Goal: Information Seeking & Learning: Learn about a topic

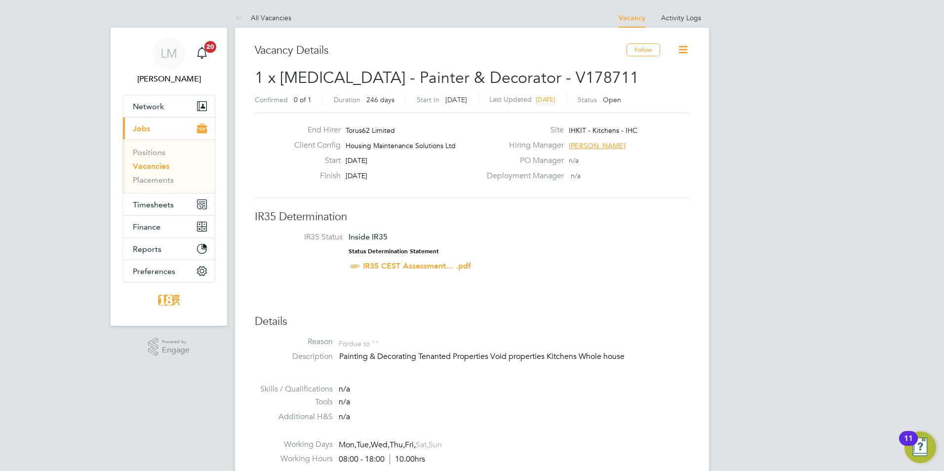
click at [145, 167] on link "Vacancies" at bounding box center [151, 165] width 37 height 9
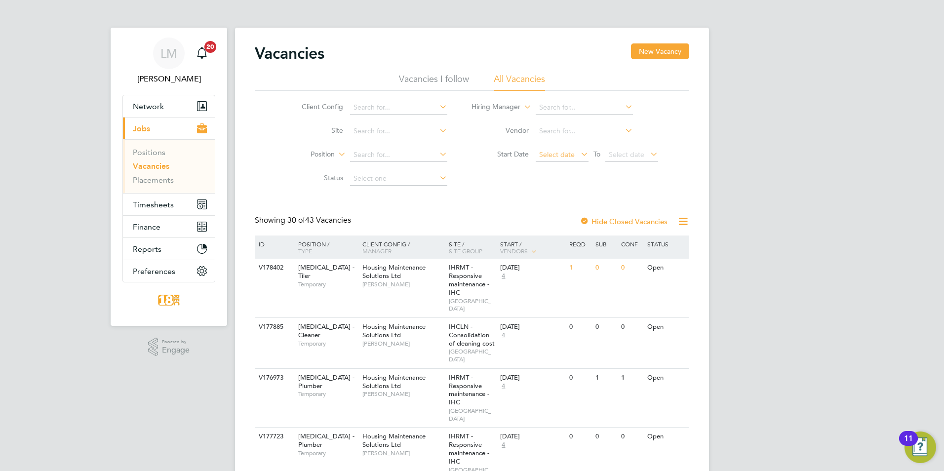
click at [554, 151] on span "Select date" at bounding box center [557, 154] width 36 height 9
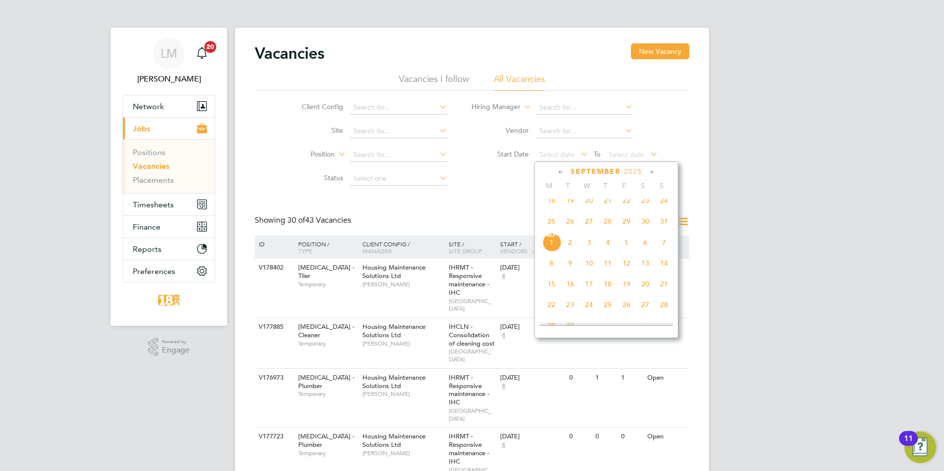
click at [553, 207] on span "18" at bounding box center [551, 200] width 19 height 19
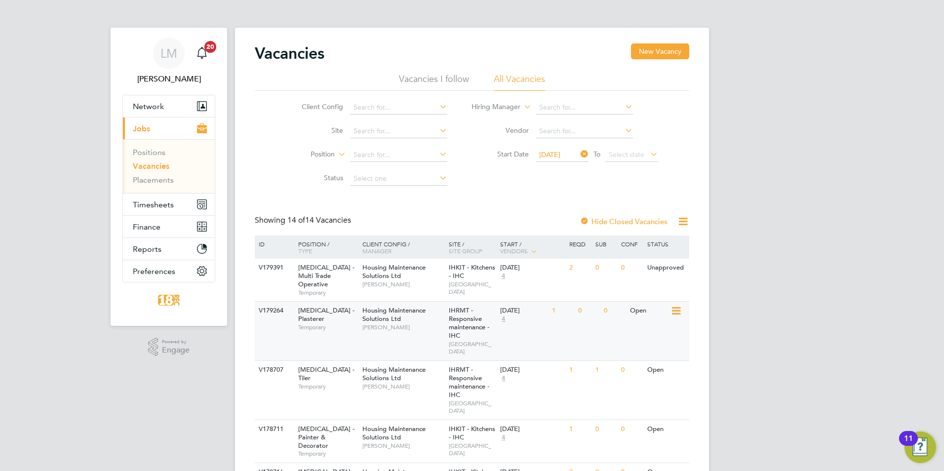
click at [420, 323] on span "Daniel Johnson" at bounding box center [402, 327] width 81 height 8
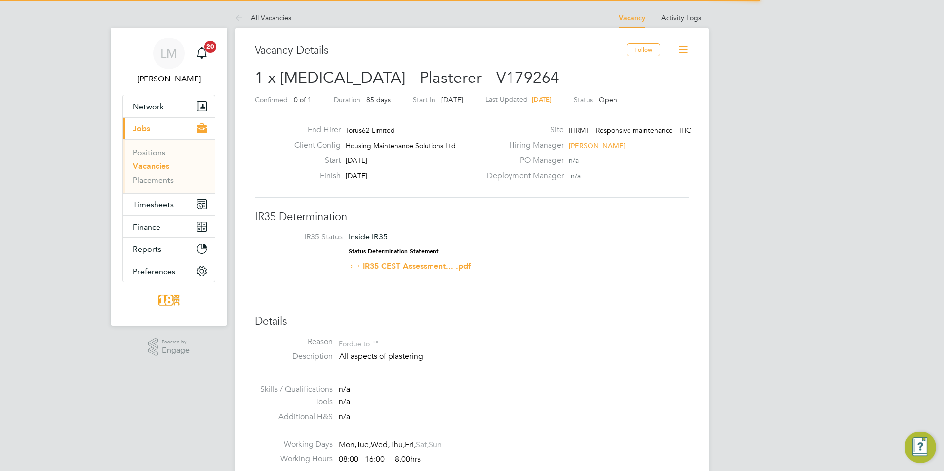
scroll to position [29, 69]
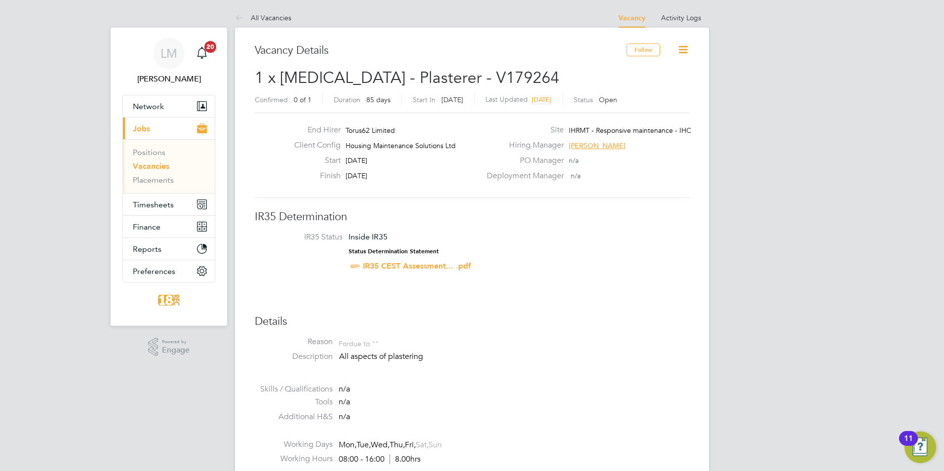
click at [551, 99] on span "3 days ago" at bounding box center [542, 99] width 20 height 8
click at [569, 101] on span "29 Aug 2025, 15:35" at bounding box center [551, 99] width 38 height 8
click at [154, 170] on link "Vacancies" at bounding box center [151, 165] width 37 height 9
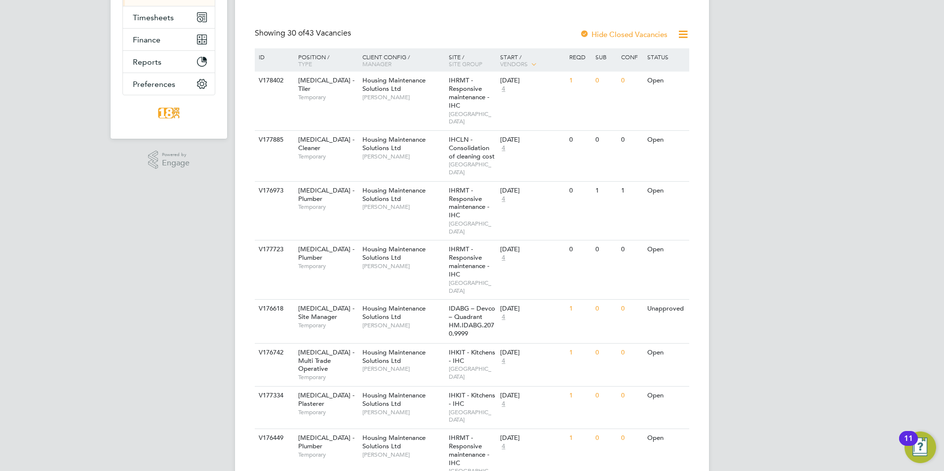
scroll to position [247, 0]
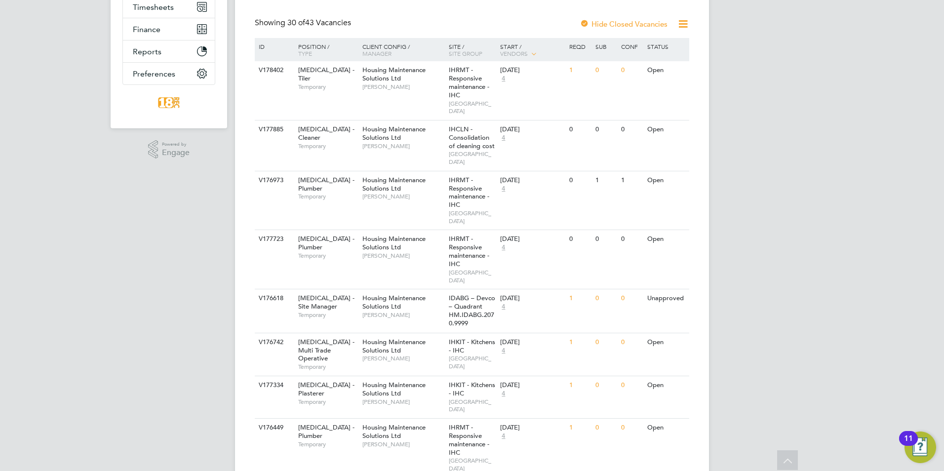
scroll to position [0, 0]
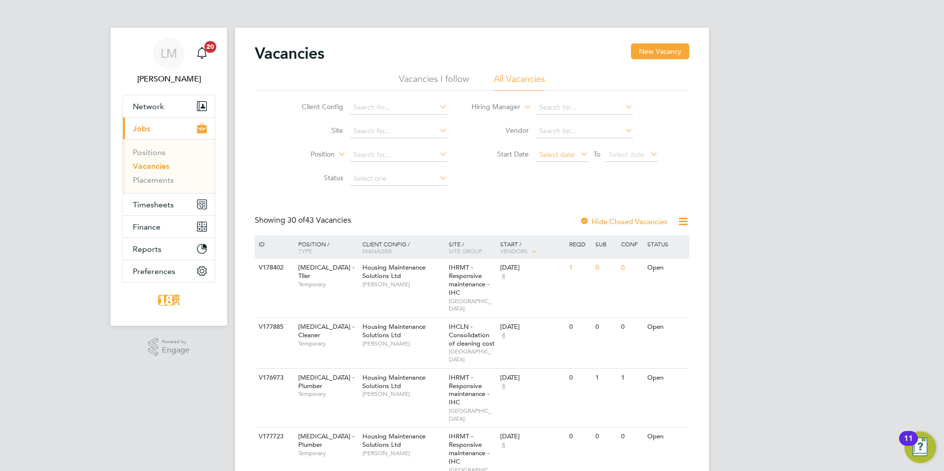
click at [571, 151] on span "Select date" at bounding box center [557, 154] width 36 height 9
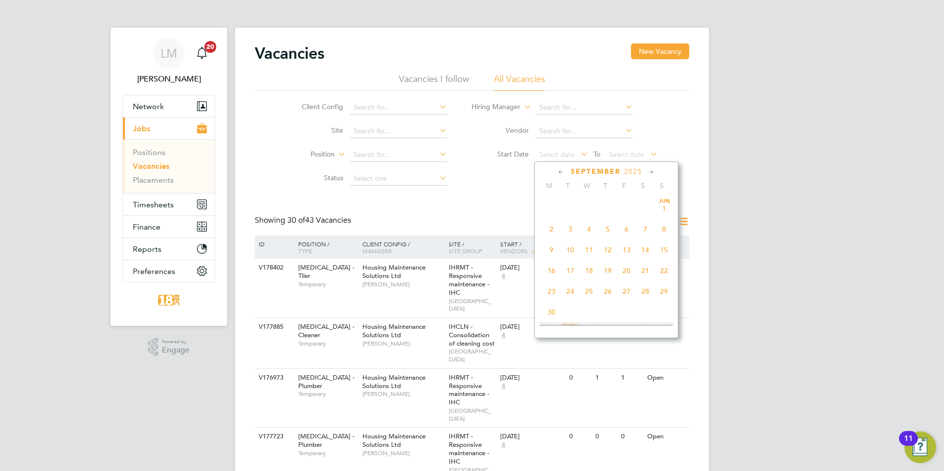
scroll to position [299, 0]
click at [550, 204] on span "18" at bounding box center [551, 200] width 19 height 19
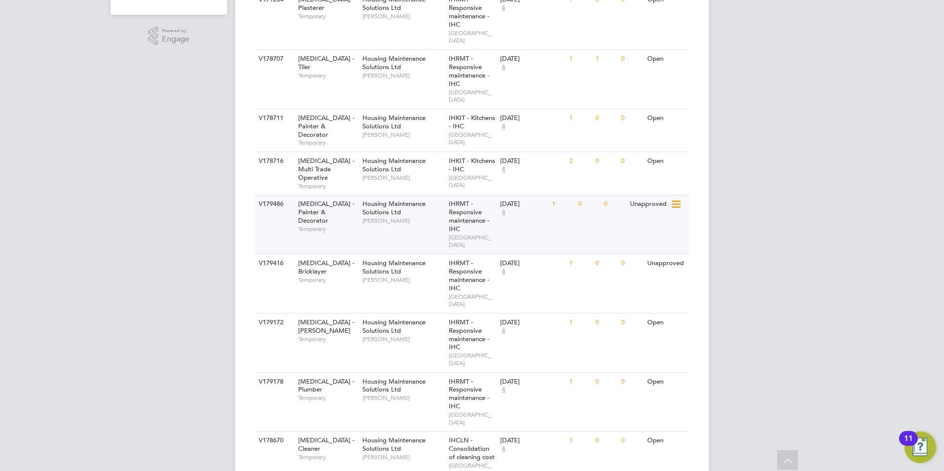
scroll to position [395, 0]
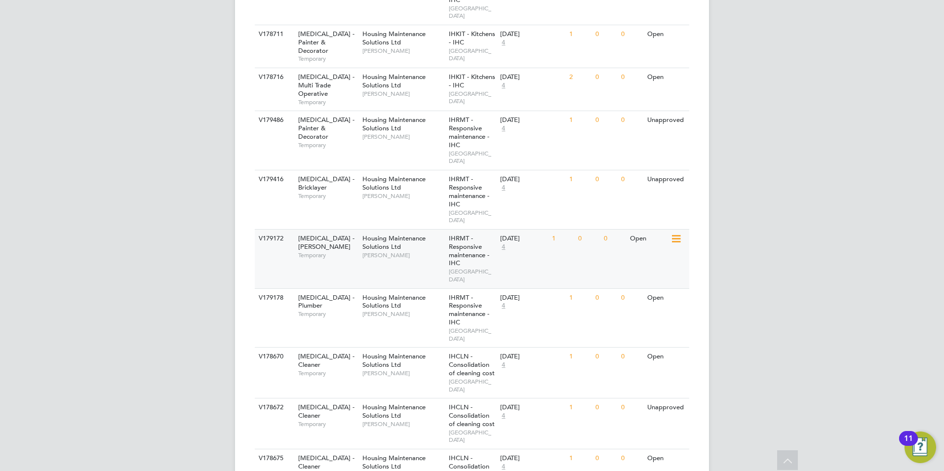
click at [386, 251] on span "Lee Johnson" at bounding box center [402, 255] width 81 height 8
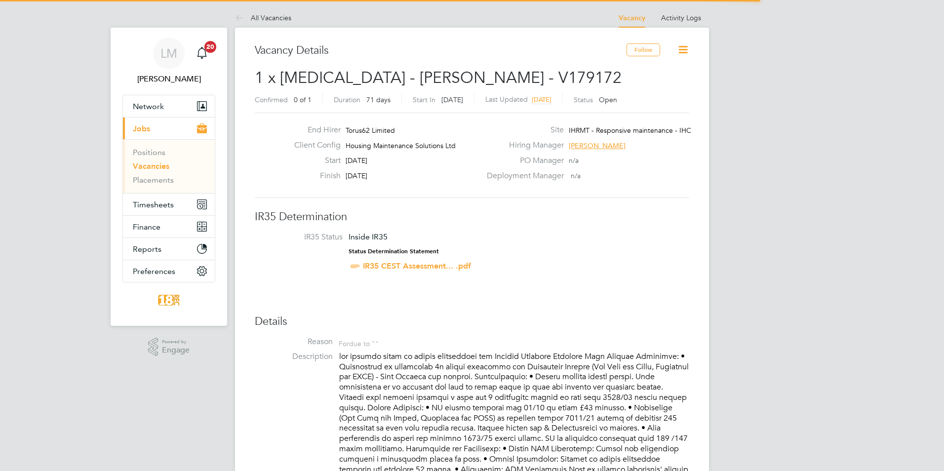
scroll to position [29, 69]
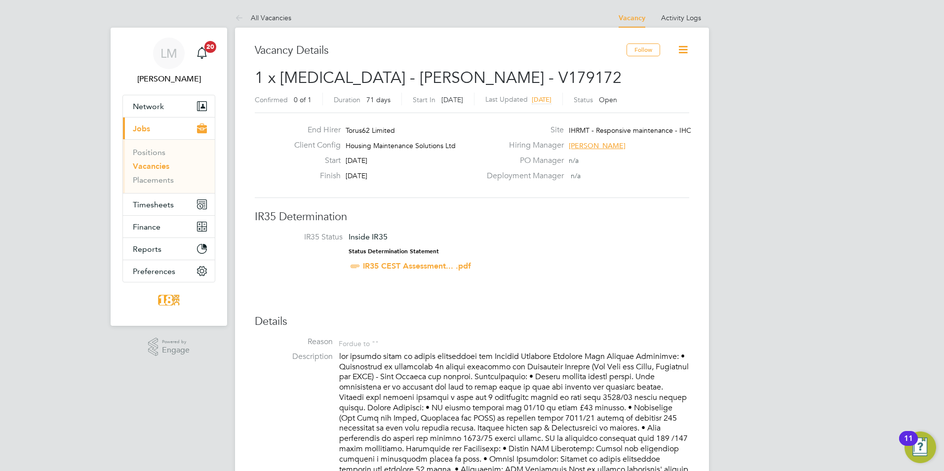
click at [551, 101] on span "3 days ago" at bounding box center [542, 99] width 20 height 8
click at [551, 101] on span "29 Aug 2025, 15:33" at bounding box center [551, 99] width 38 height 8
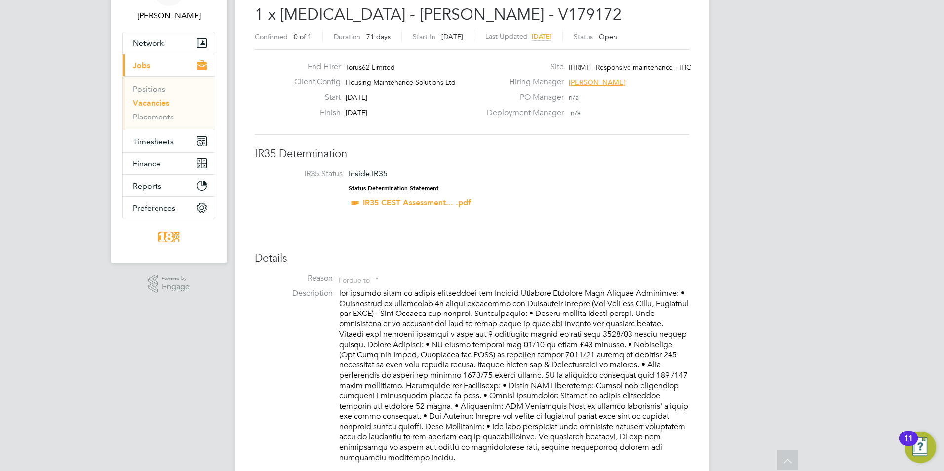
scroll to position [0, 0]
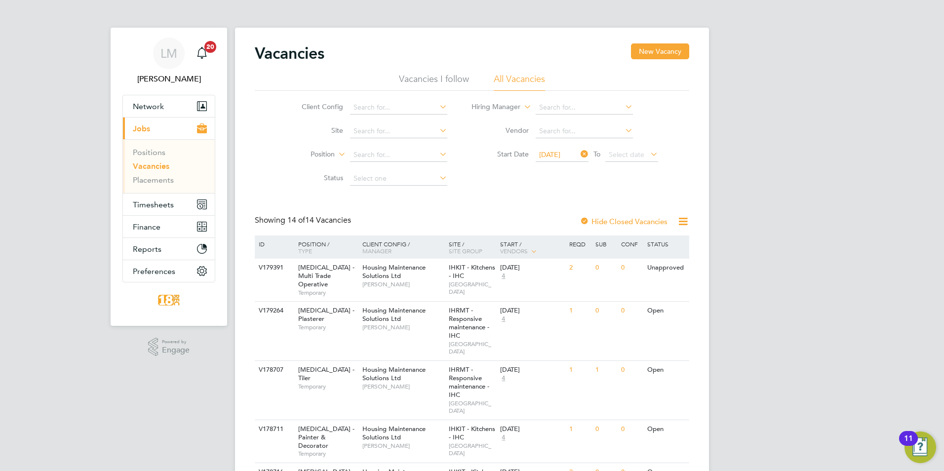
click at [333, 50] on div "Vacancies New Vacancy" at bounding box center [472, 58] width 434 height 30
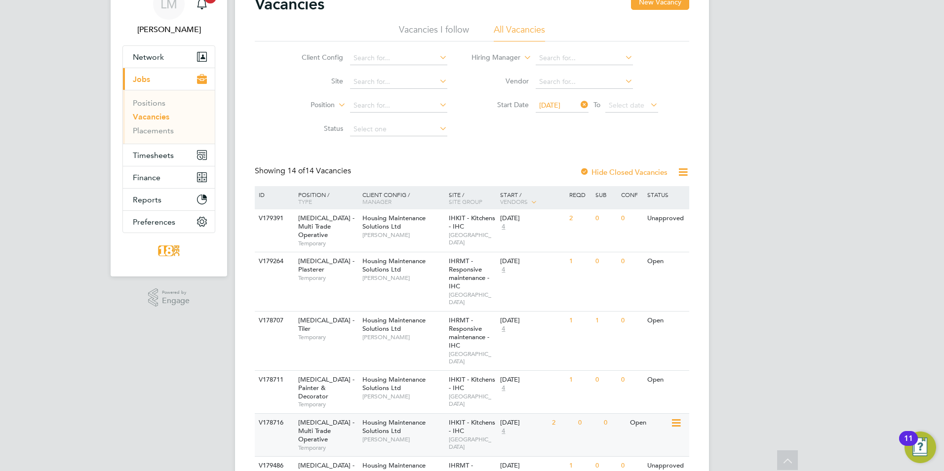
click at [334, 414] on div "[MEDICAL_DATA] - Multi Trade Operative Temporary" at bounding box center [325, 435] width 69 height 42
click at [155, 151] on span "Timesheets" at bounding box center [153, 155] width 41 height 9
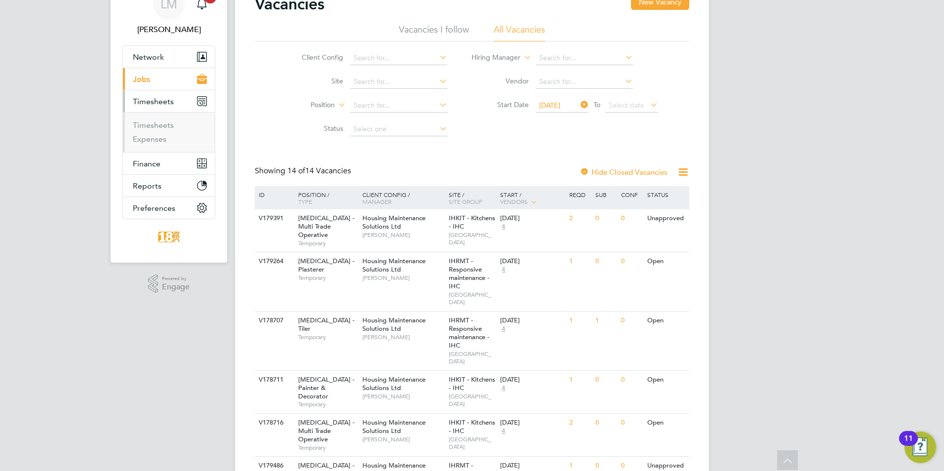
click at [146, 78] on span "Jobs" at bounding box center [141, 79] width 17 height 9
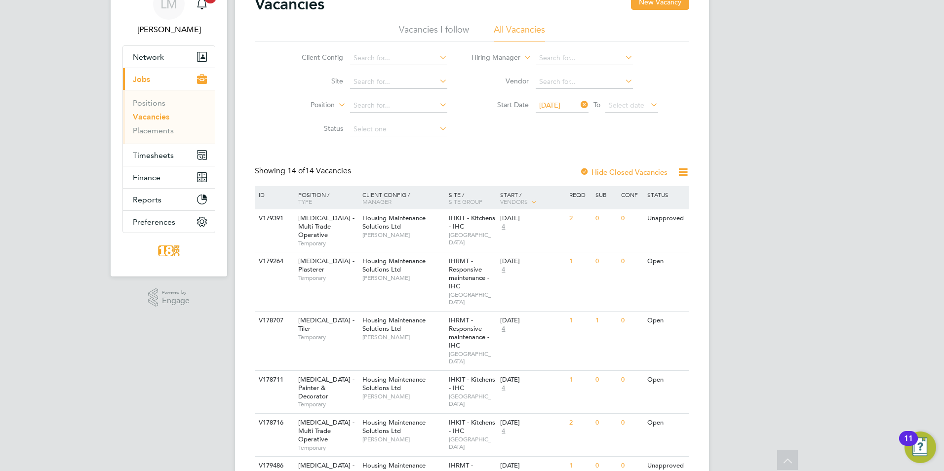
click at [152, 119] on link "Vacancies" at bounding box center [151, 116] width 37 height 9
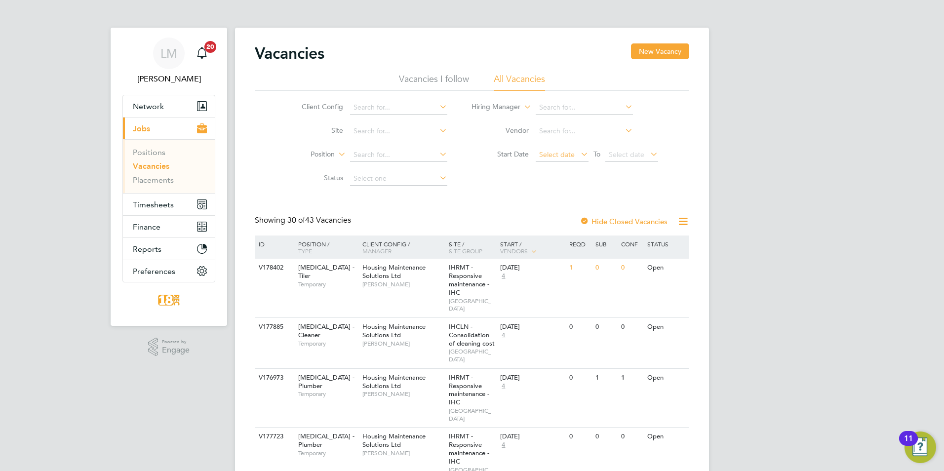
click at [562, 160] on span "Select date" at bounding box center [562, 155] width 53 height 13
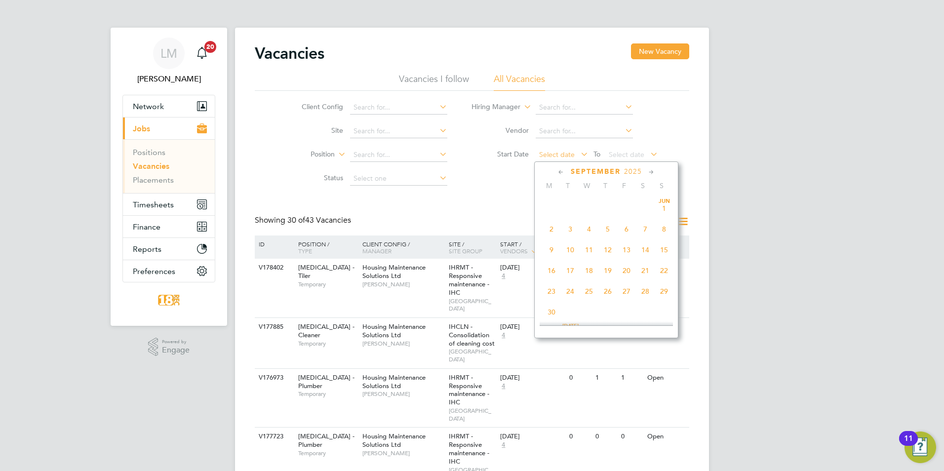
click at [562, 160] on span "Select date" at bounding box center [562, 155] width 53 height 13
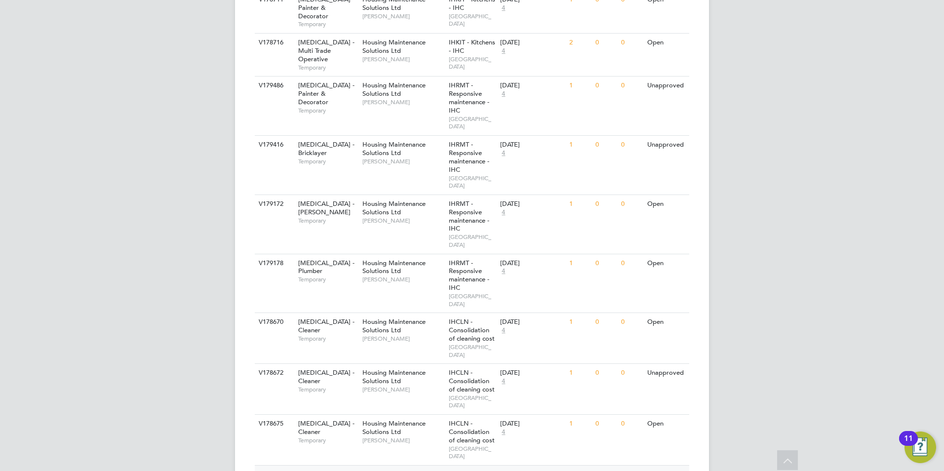
scroll to position [444, 0]
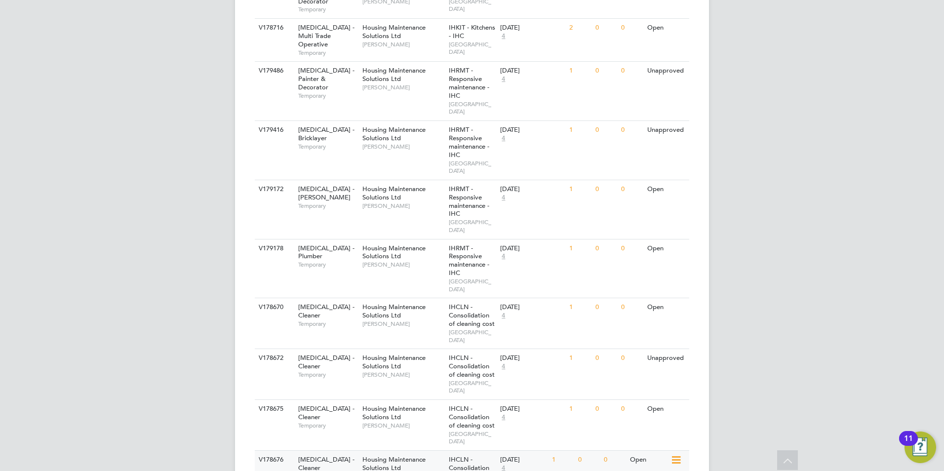
click at [389, 455] on span "Housing Maintenance Solutions Ltd" at bounding box center [393, 463] width 63 height 17
click at [533, 451] on div "25 Aug 2025 4" at bounding box center [524, 464] width 52 height 27
click at [426, 400] on div "Housing Maintenance Solutions Ltd Danielle Ebden" at bounding box center [403, 417] width 86 height 34
click at [409, 303] on span "Housing Maintenance Solutions Ltd" at bounding box center [393, 311] width 63 height 17
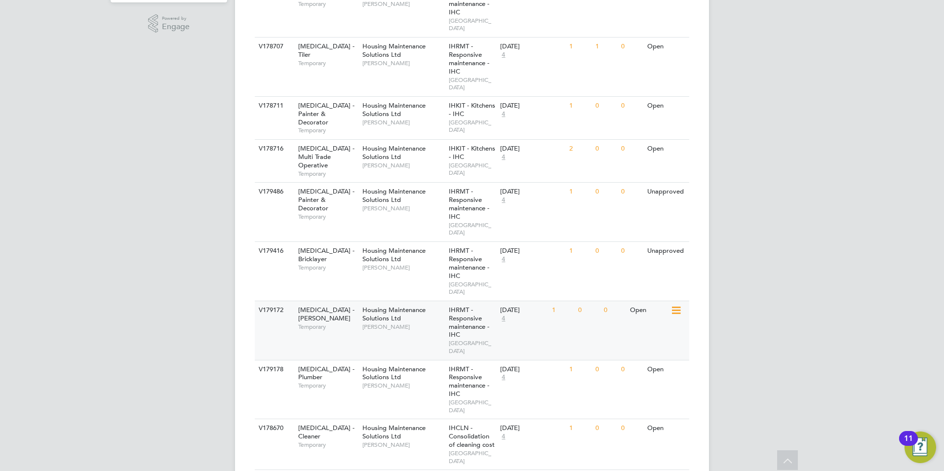
scroll to position [197, 0]
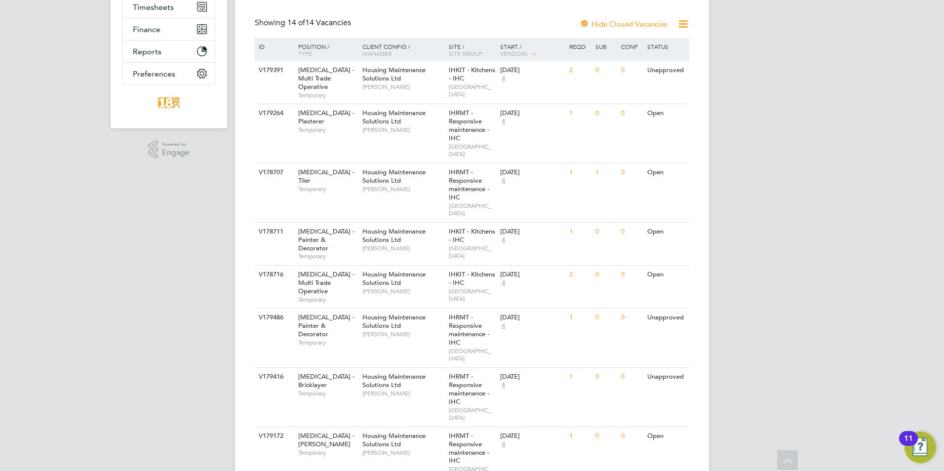
click at [132, 160] on div ".st0{fill:#C0C1C2;} Powered by Engage" at bounding box center [169, 149] width 117 height 42
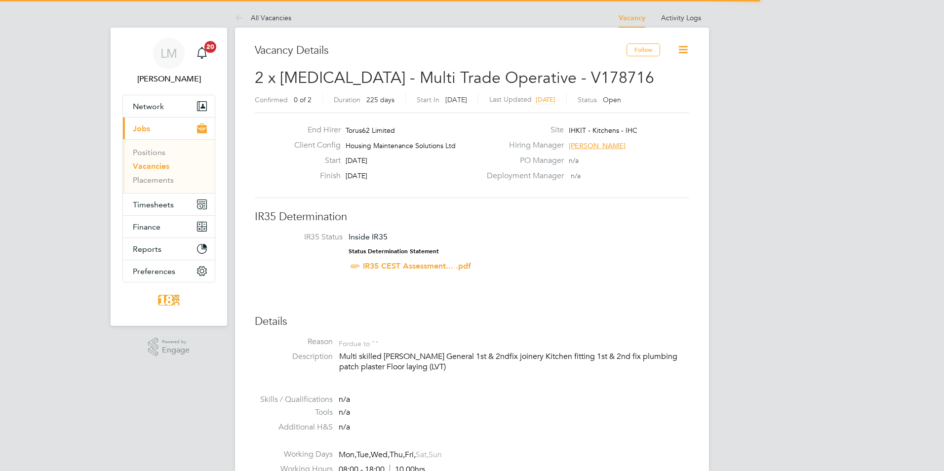
scroll to position [29, 69]
click at [543, 104] on at-time-ago-past "[DATE]" at bounding box center [546, 99] width 20 height 9
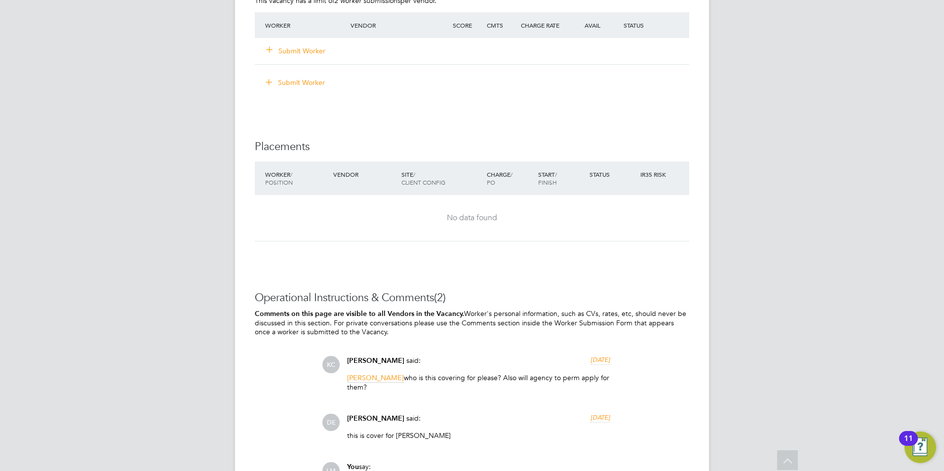
scroll to position [741, 0]
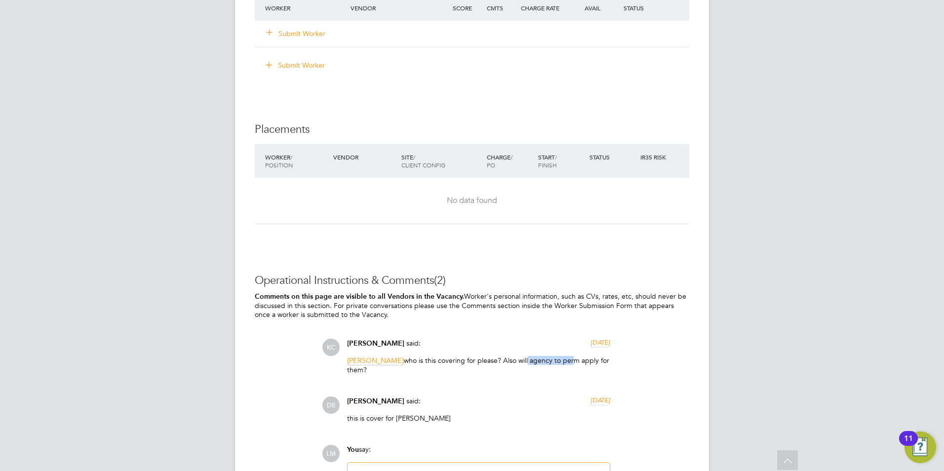
drag, startPoint x: 518, startPoint y: 357, endPoint x: 561, endPoint y: 357, distance: 42.5
click at [561, 357] on p "Danielle Ebden who is this covering for please? Also will agency to perm apply …" at bounding box center [478, 365] width 263 height 18
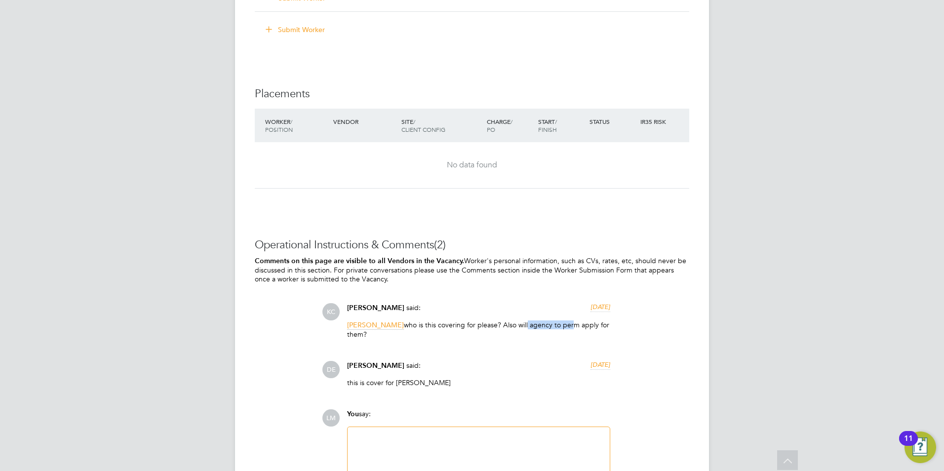
scroll to position [839, 0]
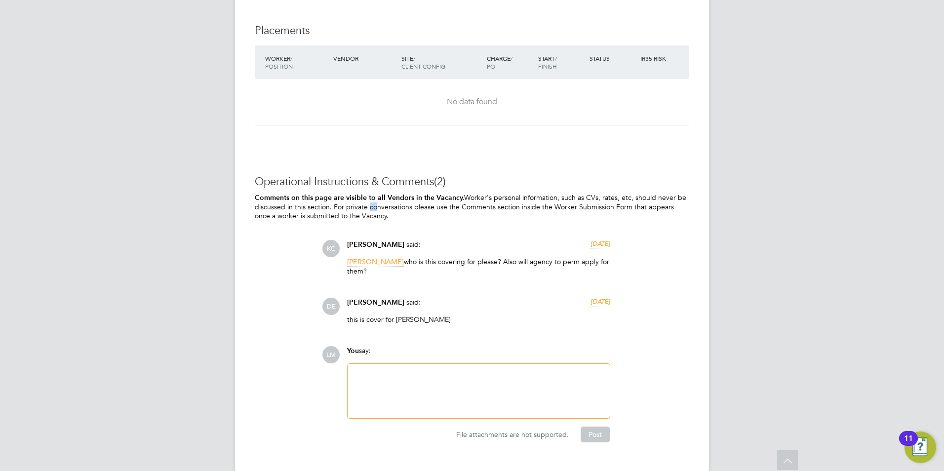
drag, startPoint x: 353, startPoint y: 205, endPoint x: 359, endPoint y: 207, distance: 6.2
click at [359, 207] on p "Comments on this page are visible to all Vendors in the Vacancy. Worker's perso…" at bounding box center [472, 207] width 434 height 28
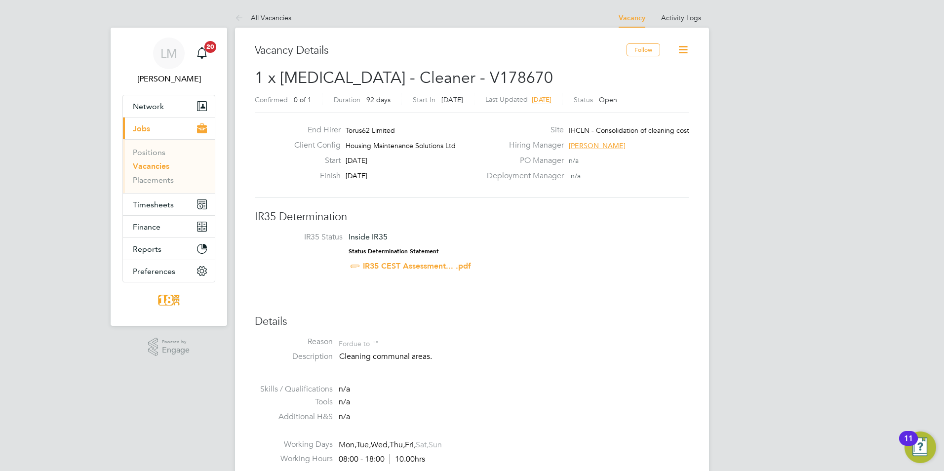
click at [146, 163] on link "Vacancies" at bounding box center [151, 165] width 37 height 9
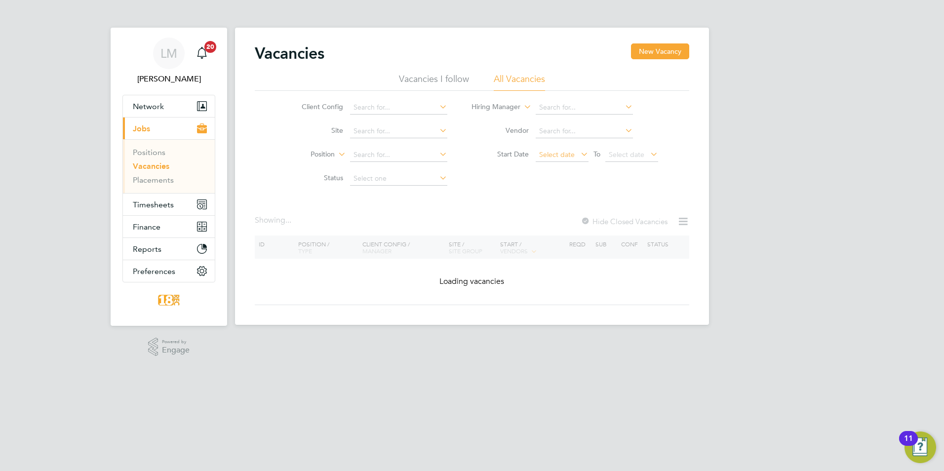
click at [565, 156] on span "Select date" at bounding box center [557, 154] width 36 height 9
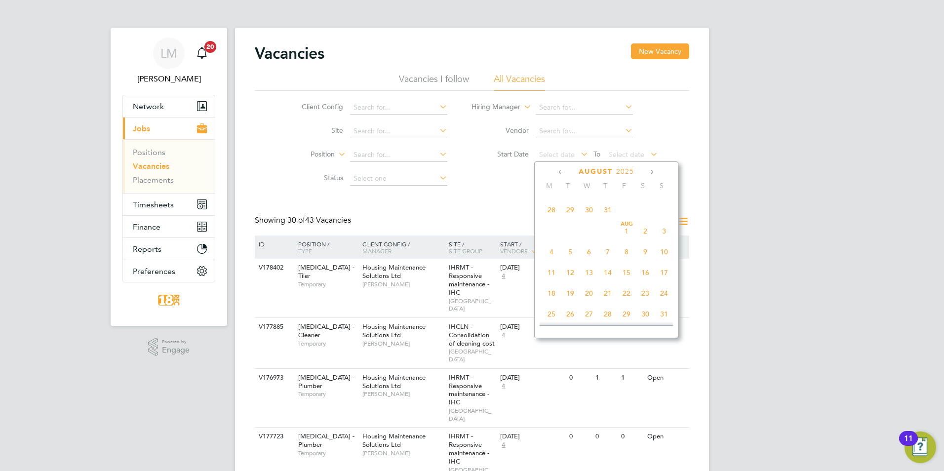
scroll to position [200, 0]
click at [551, 262] on span "4" at bounding box center [551, 257] width 19 height 19
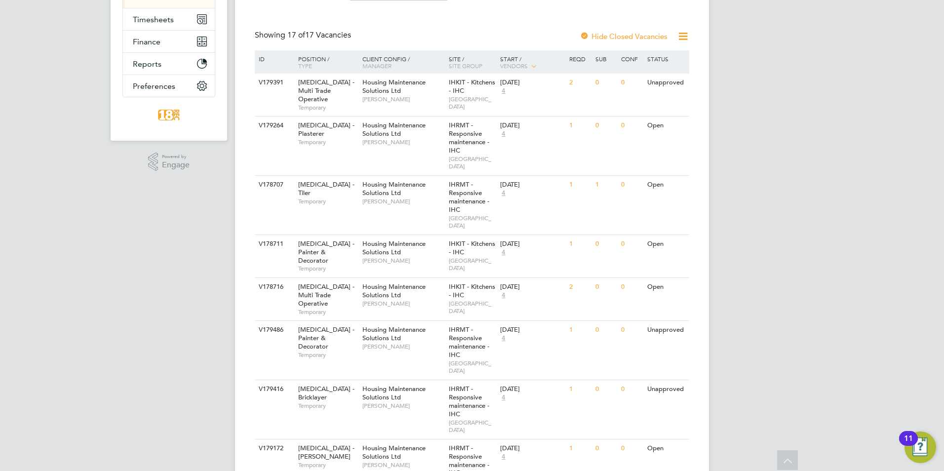
scroll to position [197, 0]
